Goal: Find specific page/section: Find specific page/section

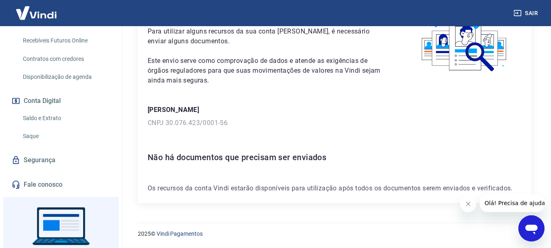
scroll to position [261, 0]
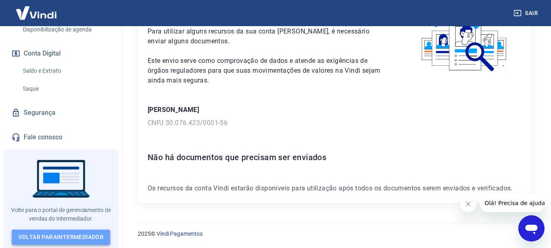
click at [59, 236] on link "Voltar para Intermediador" at bounding box center [61, 236] width 99 height 15
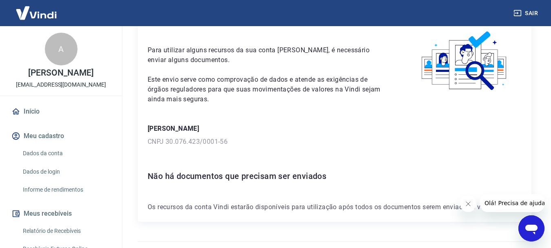
scroll to position [58, 0]
